Goal: Task Accomplishment & Management: Manage account settings

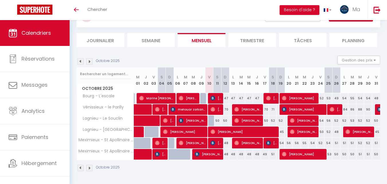
scroll to position [27, 0]
click at [200, 143] on span "[PERSON_NAME]" at bounding box center [192, 142] width 27 height 11
select select "OK"
select select "1"
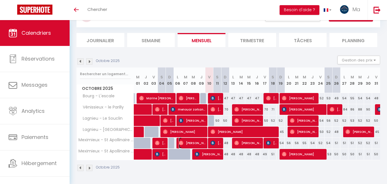
select select "0"
select select "1"
select select
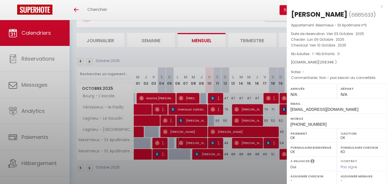
select select "9866"
select select "8765"
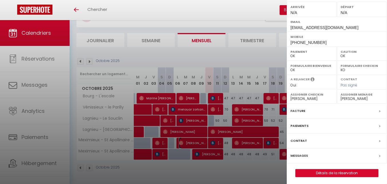
scroll to position [93, 0]
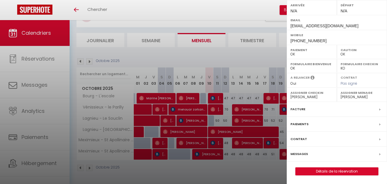
click at [309, 82] on select "Oui Non" at bounding box center [311, 83] width 43 height 5
select select "0"
click at [290, 81] on select "Oui Non" at bounding box center [311, 83] width 43 height 5
click at [256, 17] on div at bounding box center [193, 92] width 387 height 184
